Goal: Check status: Check status

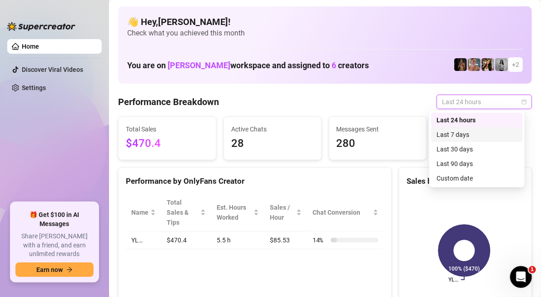
click at [475, 133] on div "Last 7 days" at bounding box center [477, 135] width 81 height 10
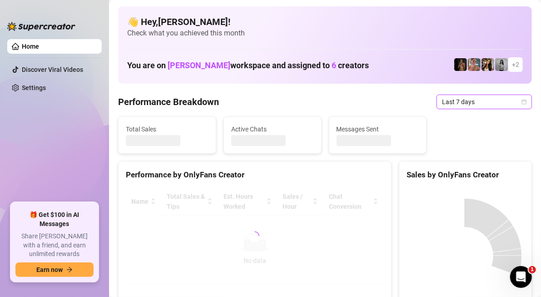
click at [483, 103] on span "Last 7 days" at bounding box center [484, 102] width 85 height 14
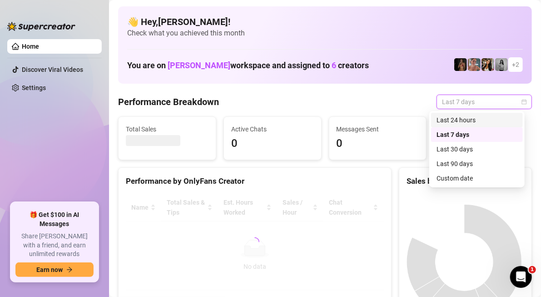
click at [479, 120] on div "Last 24 hours" at bounding box center [477, 120] width 81 height 10
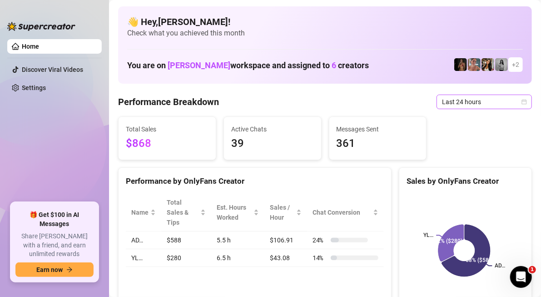
click at [443, 98] on span "Last 24 hours" at bounding box center [484, 102] width 85 height 14
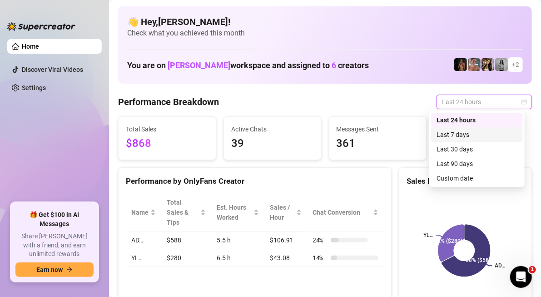
click at [455, 131] on div "Last 7 days" at bounding box center [477, 135] width 81 height 10
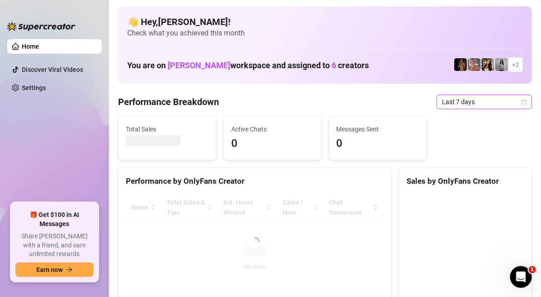
click at [469, 100] on span "Last 7 days" at bounding box center [484, 102] width 85 height 14
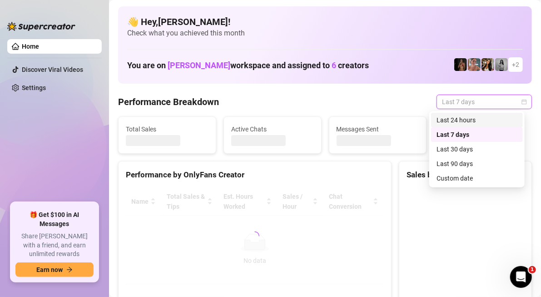
click at [465, 118] on div "Last 24 hours" at bounding box center [477, 120] width 81 height 10
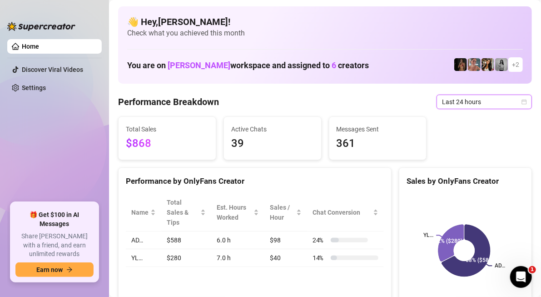
click at [492, 101] on span "Last 24 hours" at bounding box center [484, 102] width 85 height 14
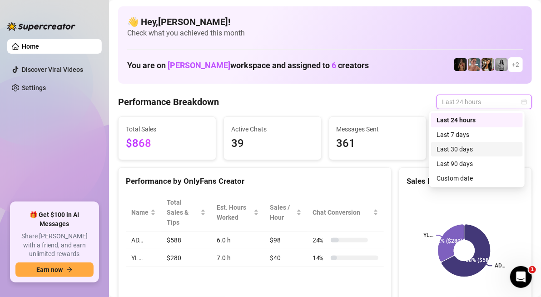
click at [480, 151] on div "Last 30 days" at bounding box center [477, 149] width 81 height 10
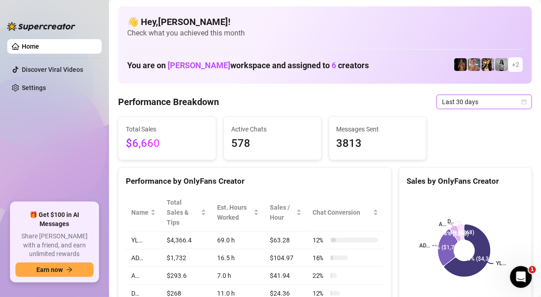
click at [480, 102] on span "Last 30 days" at bounding box center [484, 102] width 85 height 14
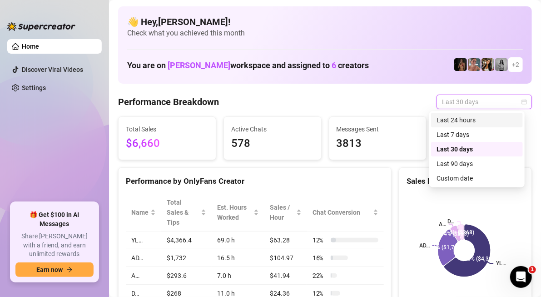
click at [473, 121] on div "Last 24 hours" at bounding box center [477, 120] width 81 height 10
